Goal: Find specific page/section: Find specific page/section

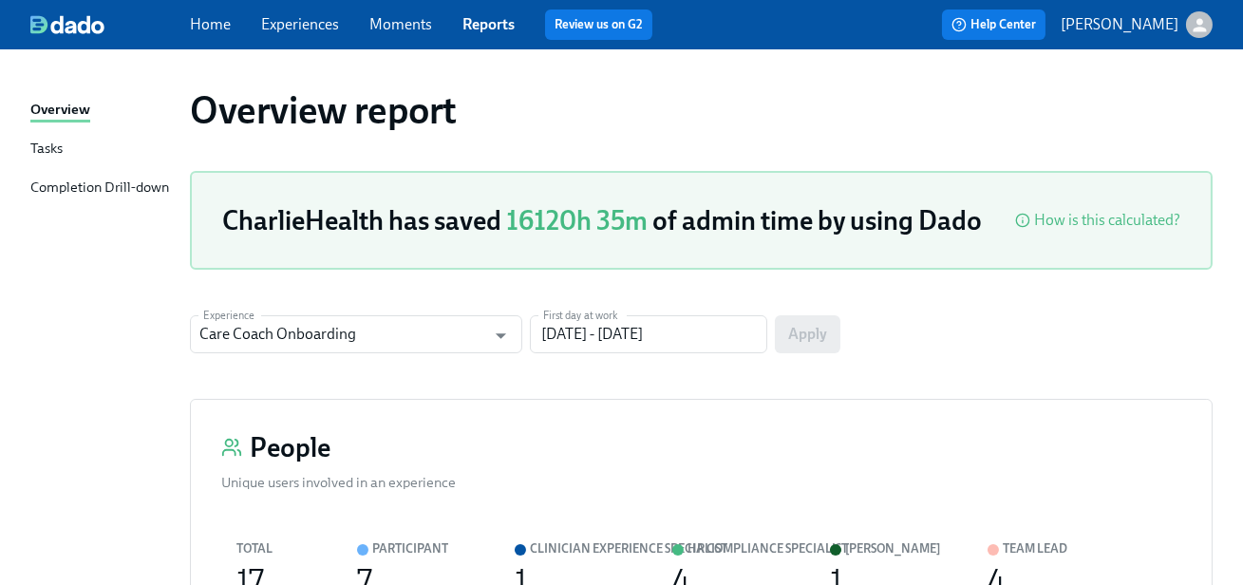
click at [218, 30] on link "Home" at bounding box center [210, 24] width 41 height 18
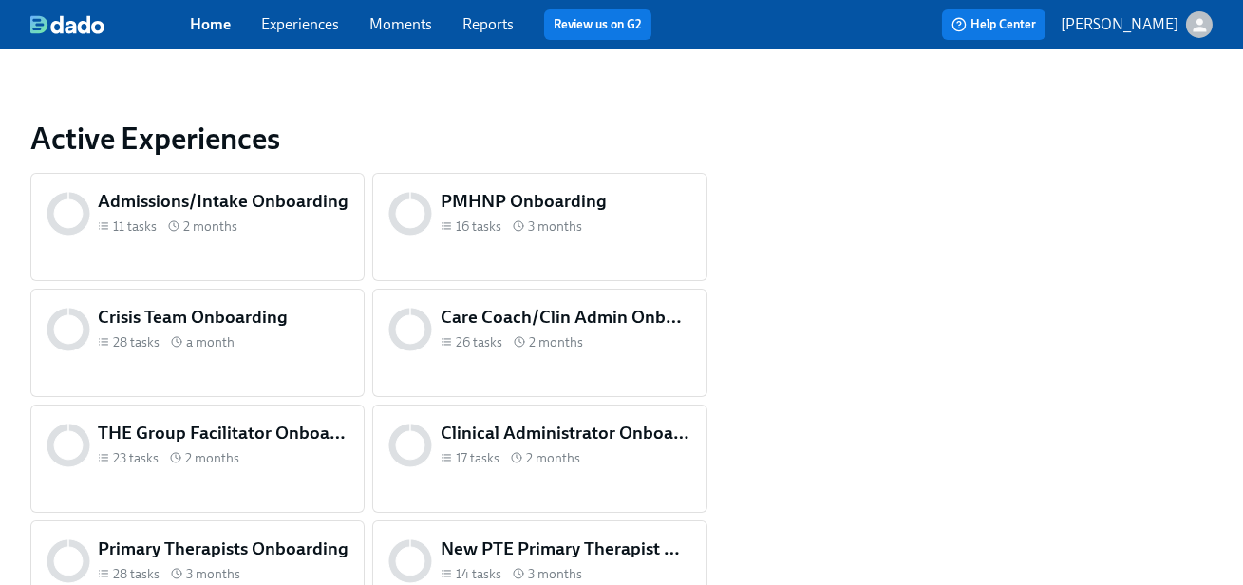
scroll to position [725, 0]
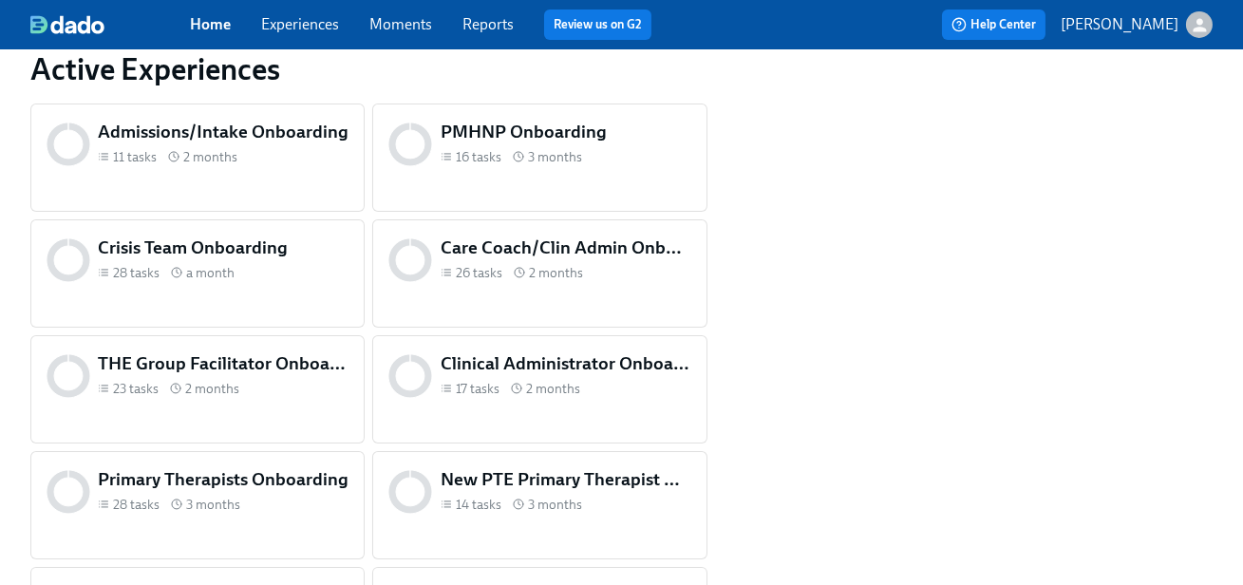
click at [326, 131] on h5 "Admissions/Intake Onboarding" at bounding box center [223, 132] width 251 height 25
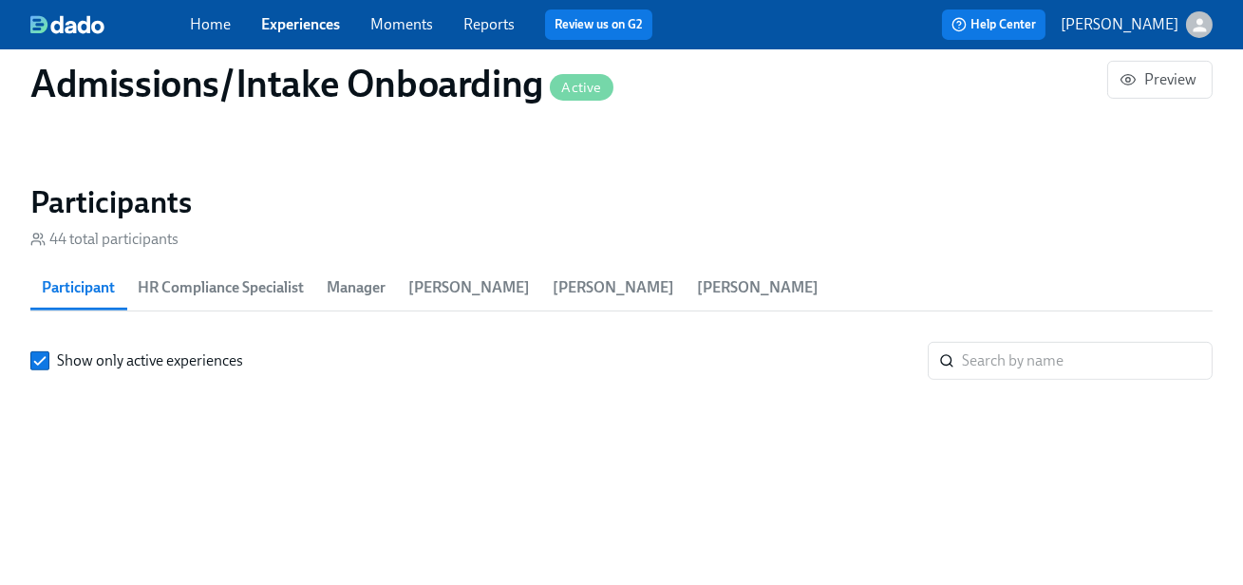
scroll to position [0, 9897]
click at [1069, 369] on input "search" at bounding box center [1087, 361] width 251 height 38
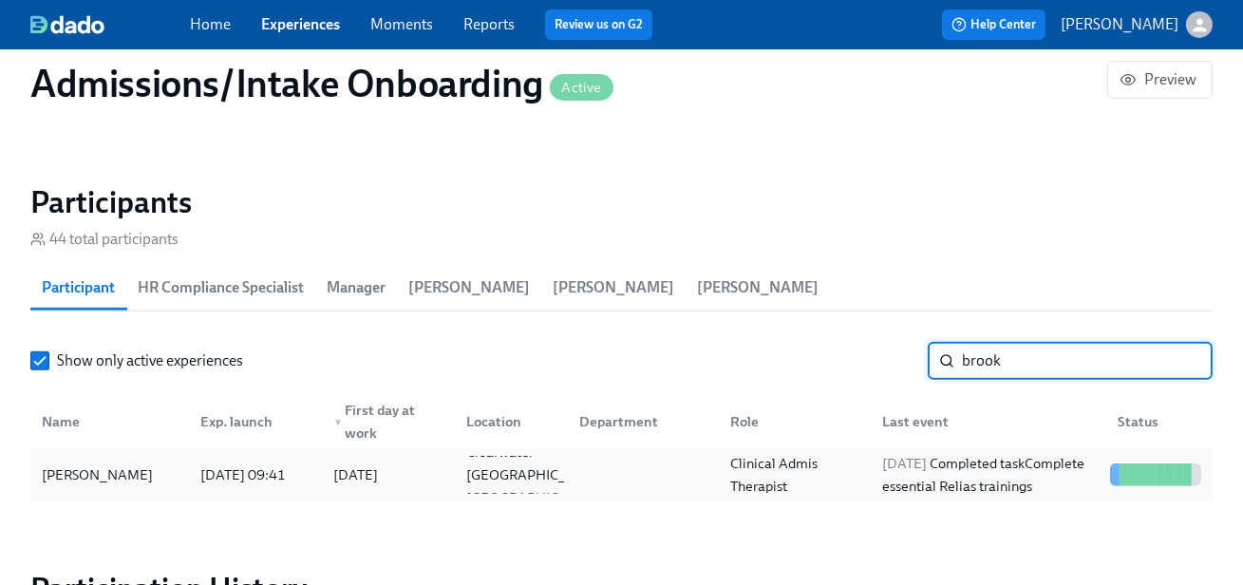
type input "brook"
click at [918, 490] on div "2025/08/18 Completed task Complete essential Relias trainings" at bounding box center [989, 475] width 228 height 46
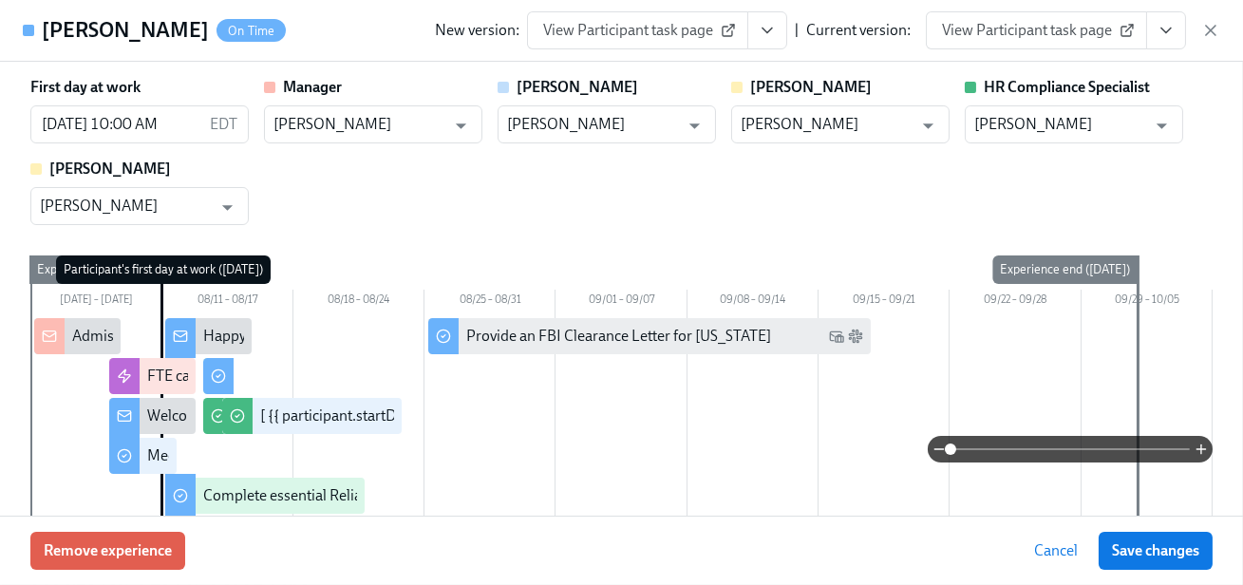
click at [1200, 187] on div "First day at work 08/11/2025 10:00 AM EDT ​ Manager Victoria Listle ​ Annie Tha…" at bounding box center [621, 151] width 1182 height 148
click at [1213, 181] on div "First day at work [DATE] 10:00 AM EDT ​ Manager [PERSON_NAME] ​ [PERSON_NAME] […" at bounding box center [621, 289] width 1243 height 454
drag, startPoint x: 1238, startPoint y: 150, endPoint x: 1238, endPoint y: 319, distance: 169.1
click at [1238, 319] on div "First day at work [DATE] 10:00 AM EDT ​ Manager [PERSON_NAME] ​ [PERSON_NAME] […" at bounding box center [621, 289] width 1243 height 454
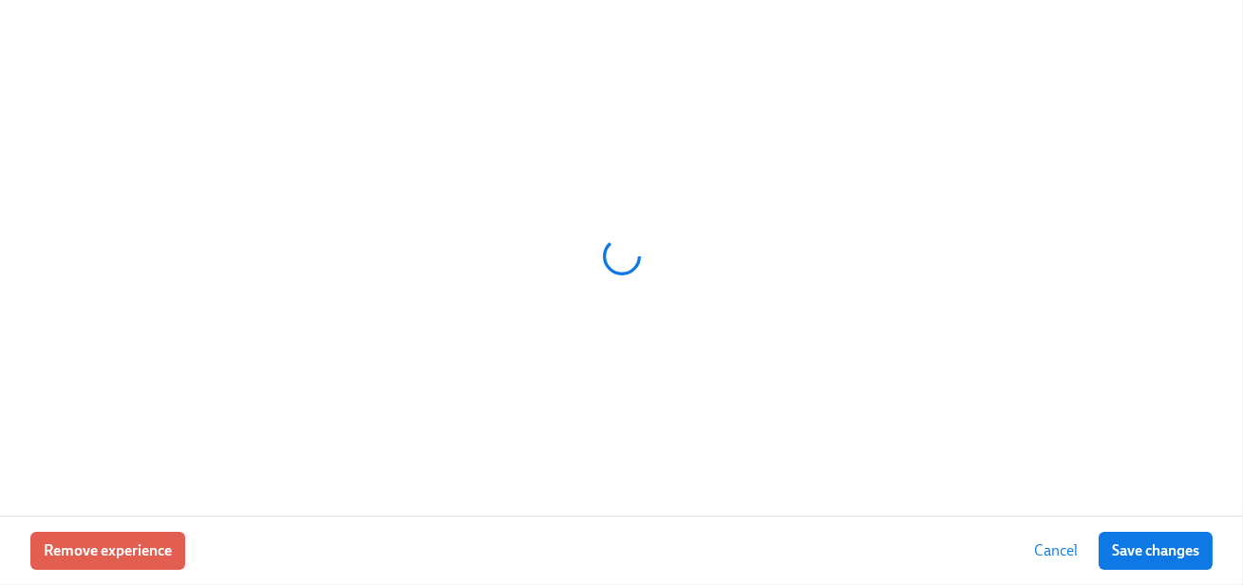
click at [1214, 259] on div at bounding box center [621, 258] width 1243 height 516
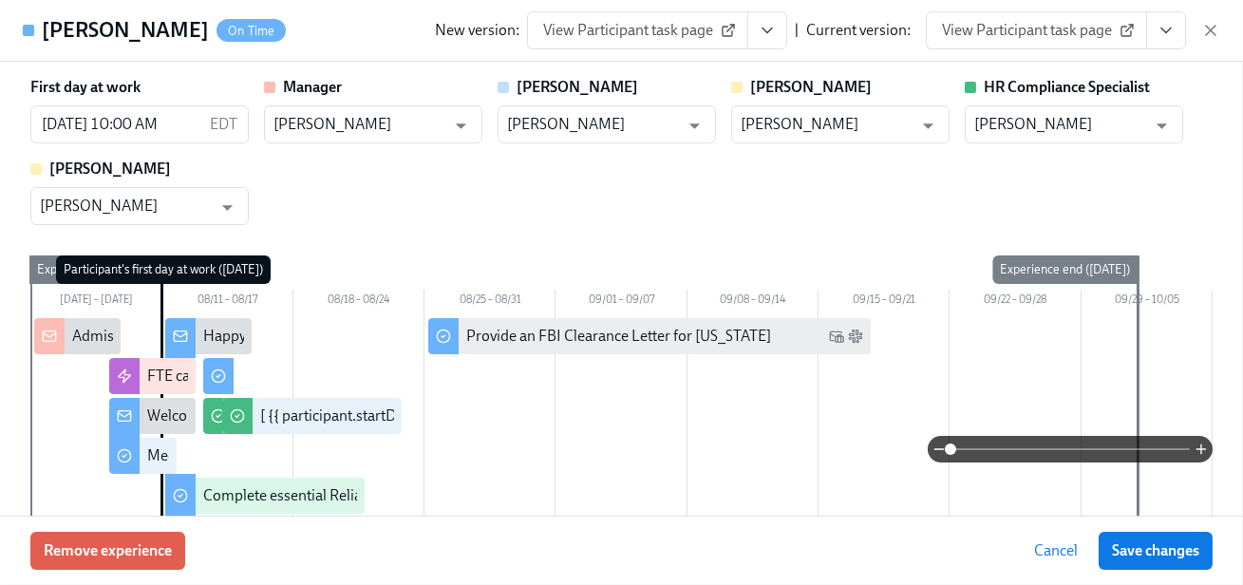
type input "[PERSON_NAME]"
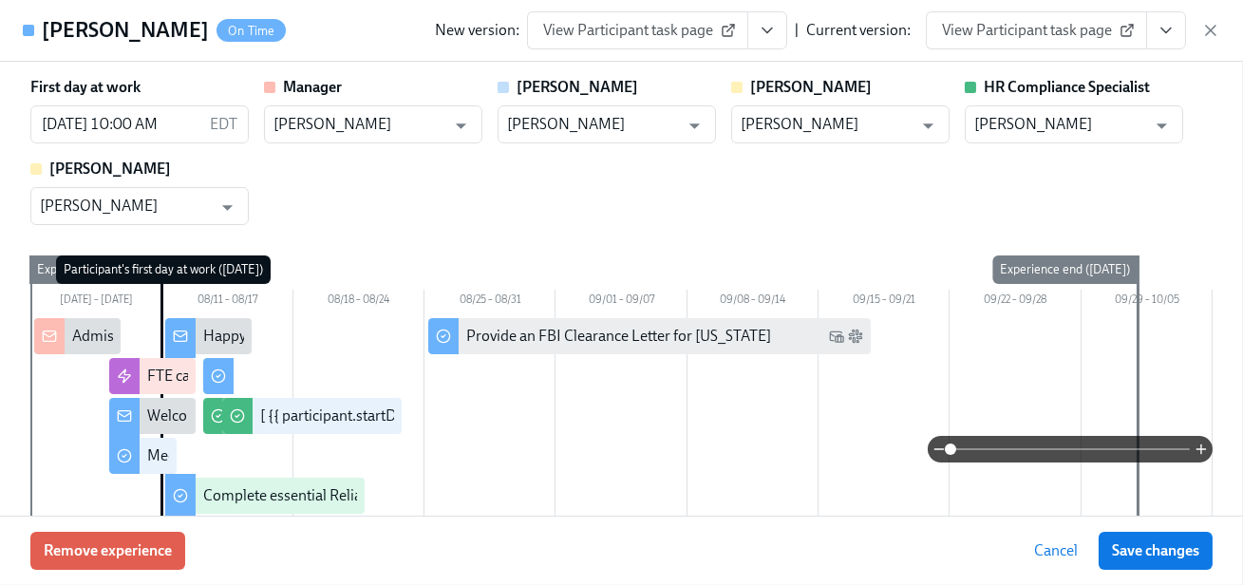
type input "[PERSON_NAME]"
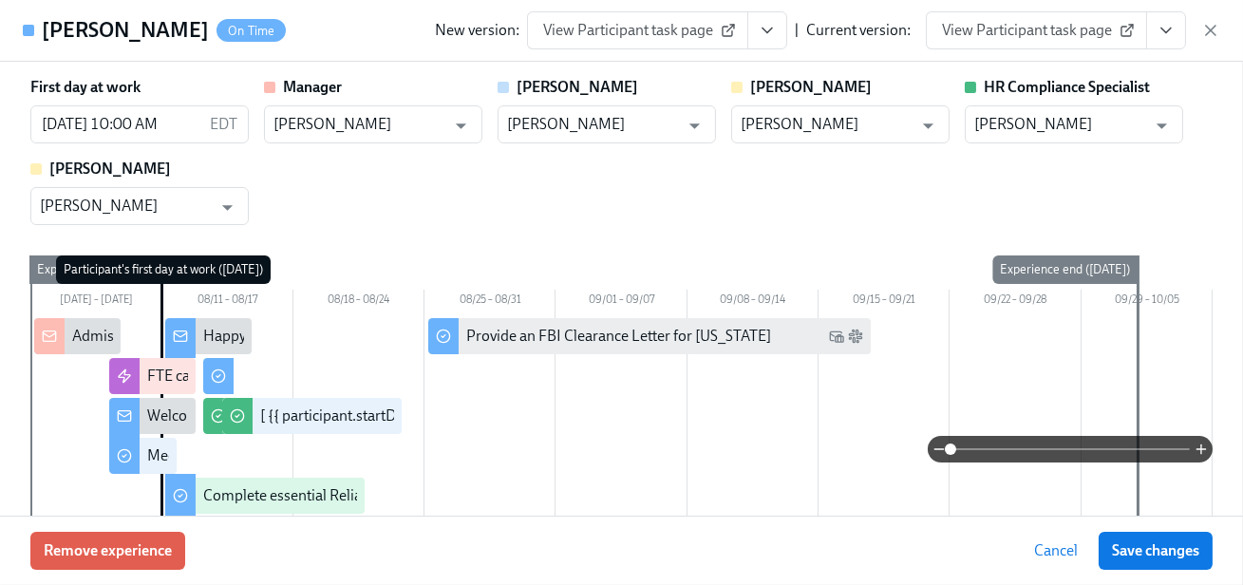
click at [1214, 259] on div "First day at work [DATE] 10:00 AM EDT ​ Manager [PERSON_NAME] ​ [PERSON_NAME] […" at bounding box center [621, 289] width 1243 height 454
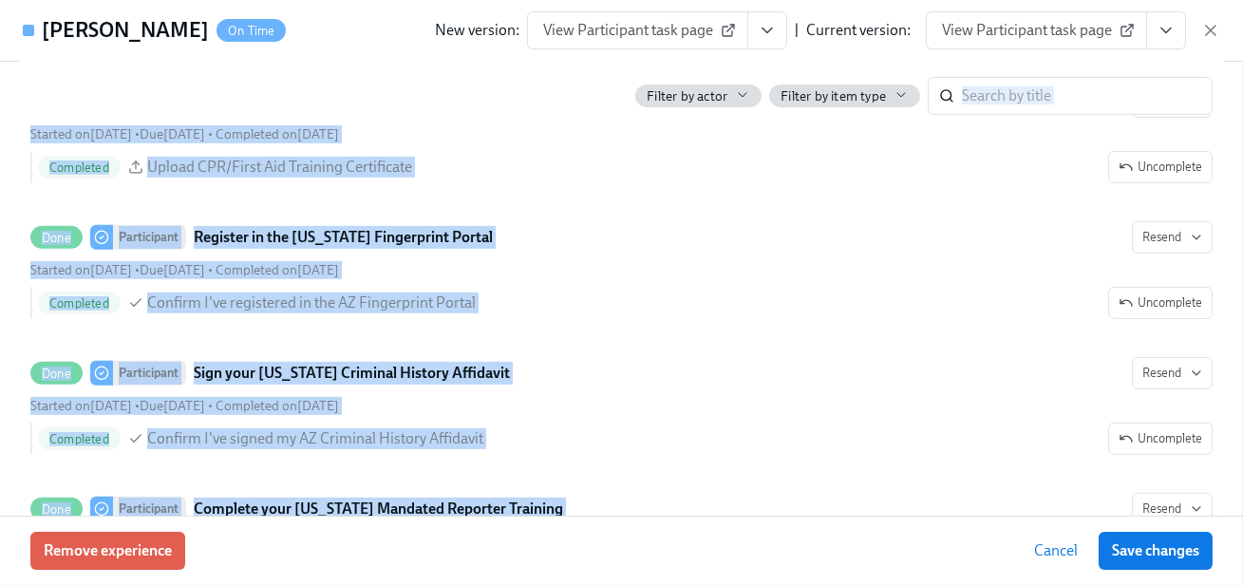
drag, startPoint x: 1223, startPoint y: 121, endPoint x: 1184, endPoint y: 576, distance: 456.6
click at [1184, 576] on div "[PERSON_NAME] On Time New version: View Participant task page | Current version…" at bounding box center [621, 292] width 1243 height 585
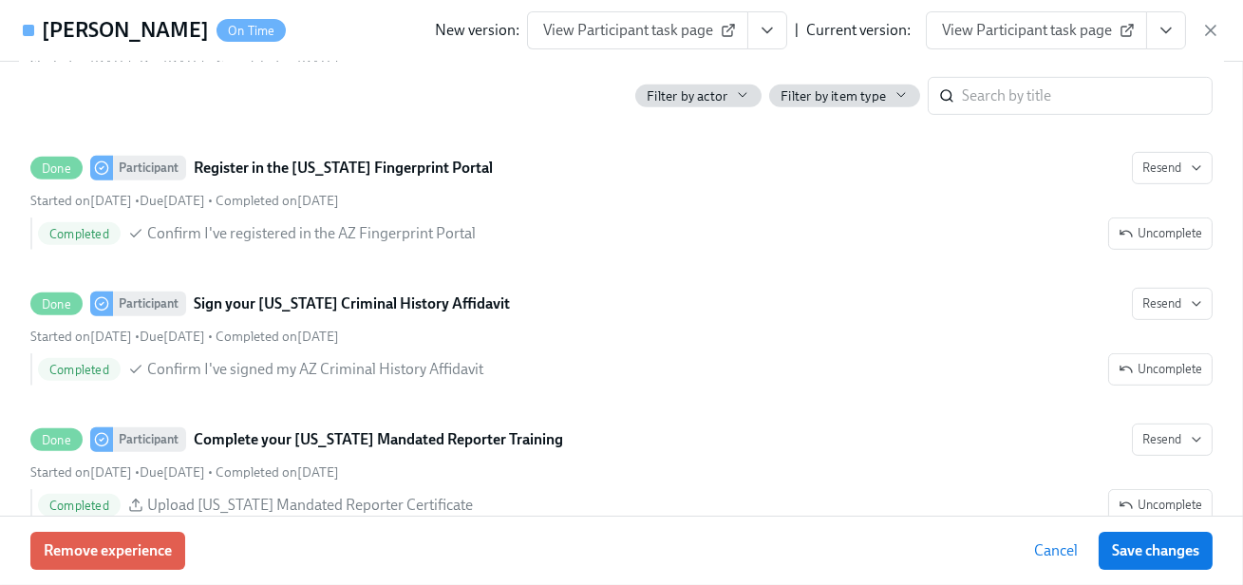
drag, startPoint x: 1236, startPoint y: 205, endPoint x: 1227, endPoint y: 85, distance: 120.0
click at [1238, 120] on div "First day at work [DATE] 10:00 AM EDT ​ Manager [PERSON_NAME] ​ [PERSON_NAME] […" at bounding box center [621, 289] width 1243 height 454
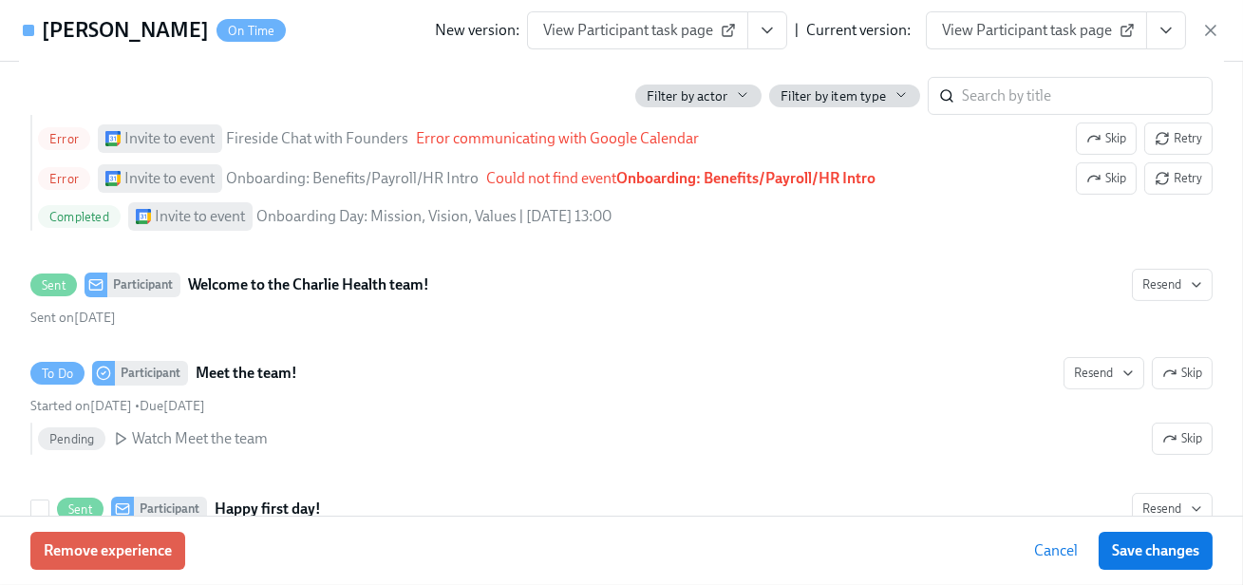
scroll to position [1033, 0]
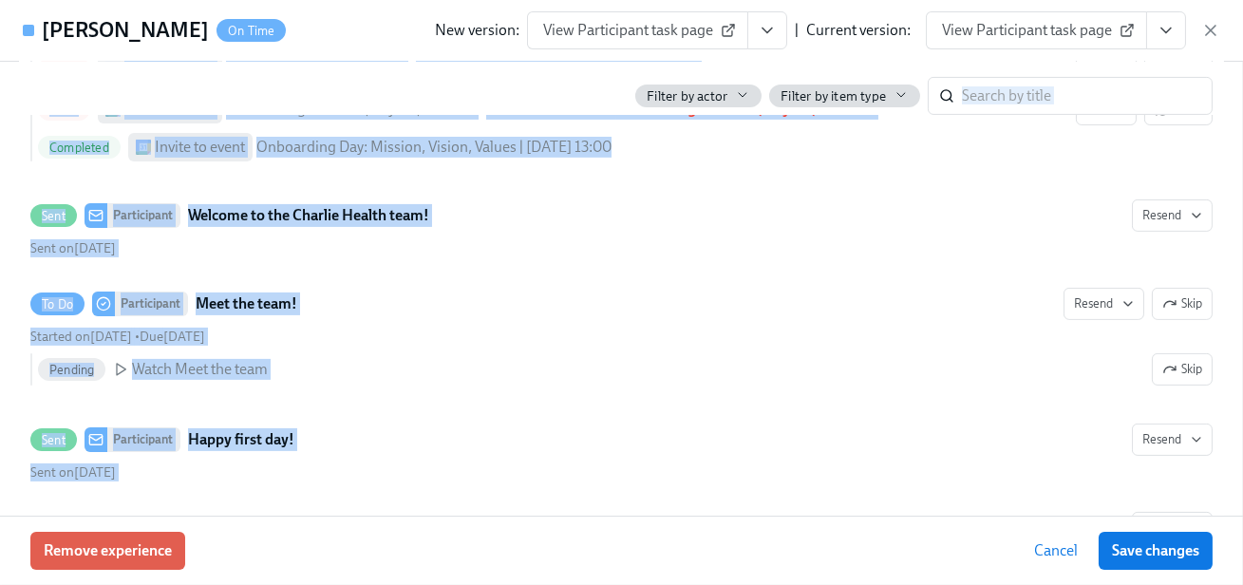
drag, startPoint x: 534, startPoint y: 230, endPoint x: 296, endPoint y: 92, distance: 274.5
click at [1239, 129] on div "First day at work [DATE] 10:00 AM EDT ​ Manager [PERSON_NAME] ​ [PERSON_NAME] […" at bounding box center [621, 289] width 1243 height 454
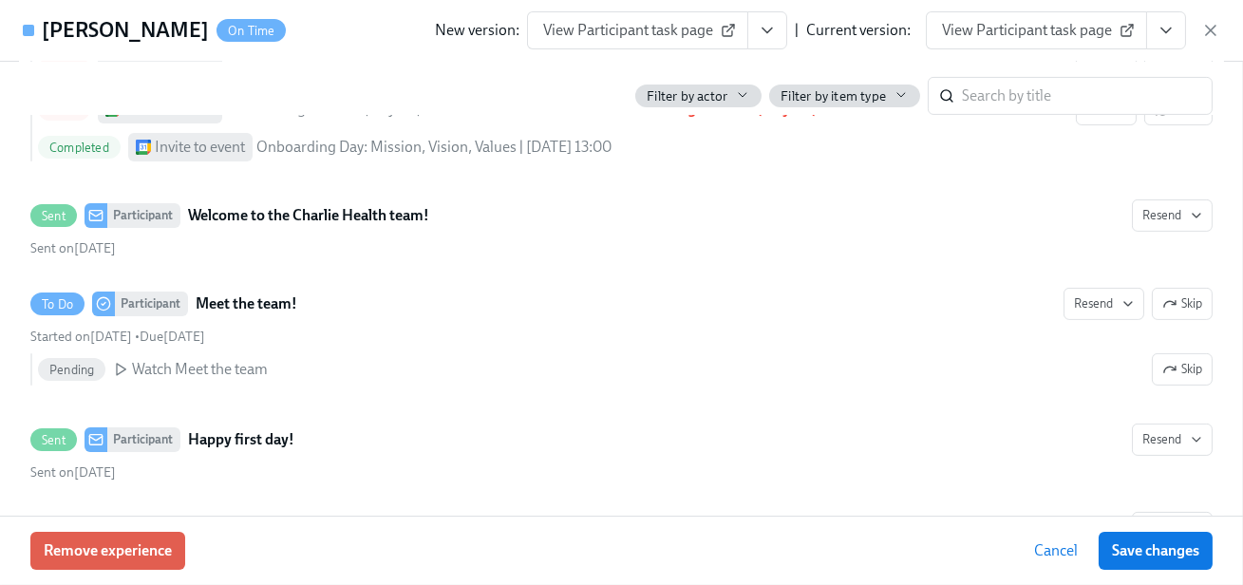
click at [1177, 28] on button "View task page" at bounding box center [1166, 30] width 40 height 38
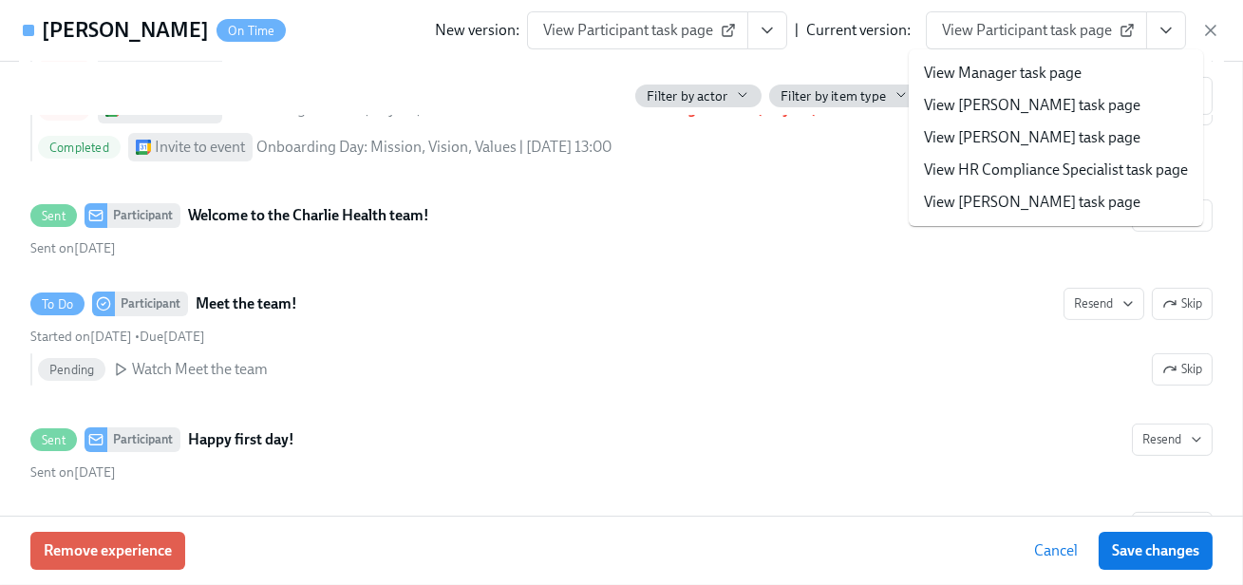
click at [1079, 180] on li "View HR Compliance Specialist task page" at bounding box center [1056, 170] width 294 height 32
click at [1075, 176] on link "View HR Compliance Specialist task page" at bounding box center [1056, 170] width 264 height 21
